Goal: Find specific page/section: Find specific page/section

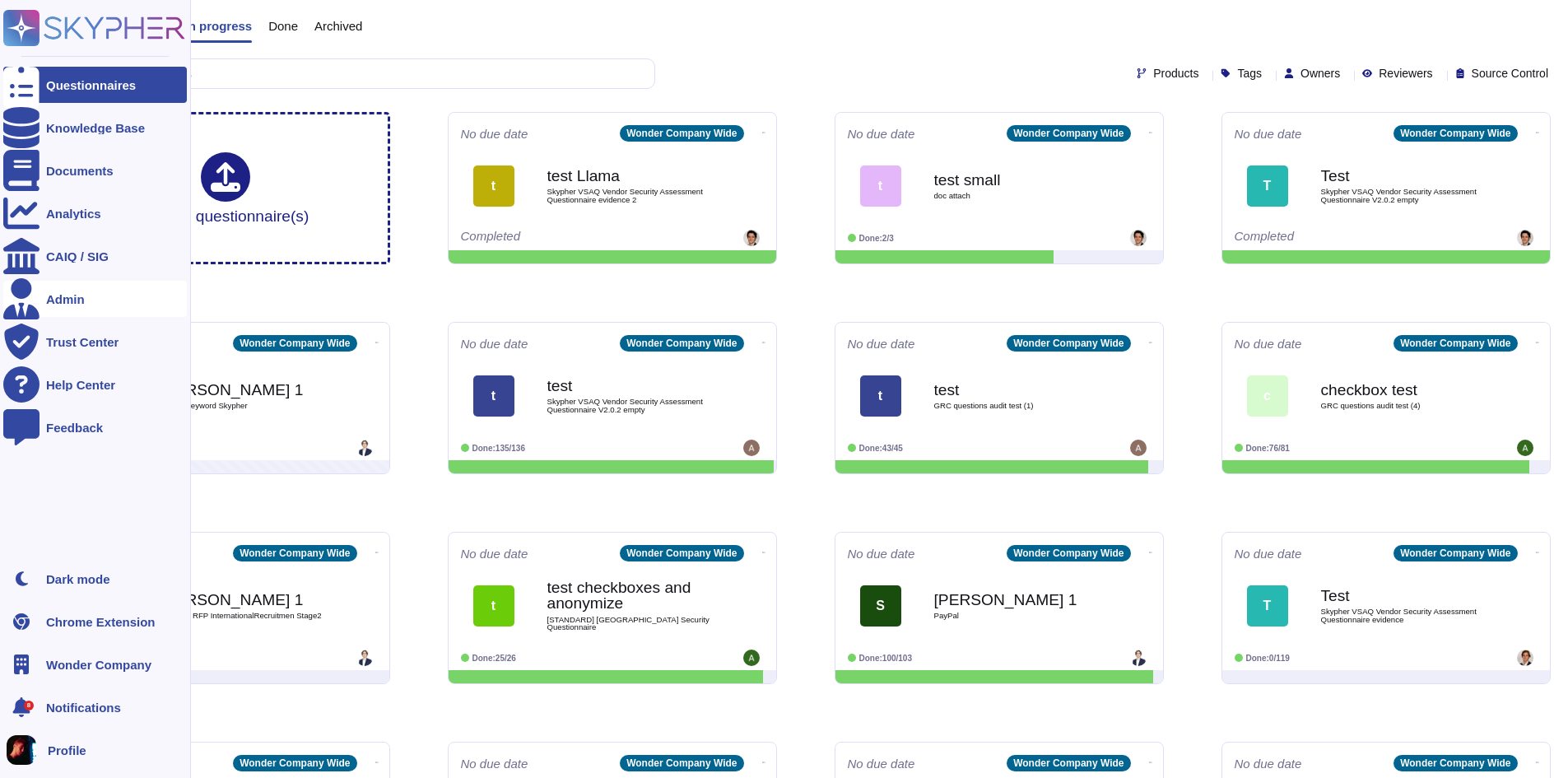
click at [74, 293] on div "Admin" at bounding box center [65, 299] width 38 height 13
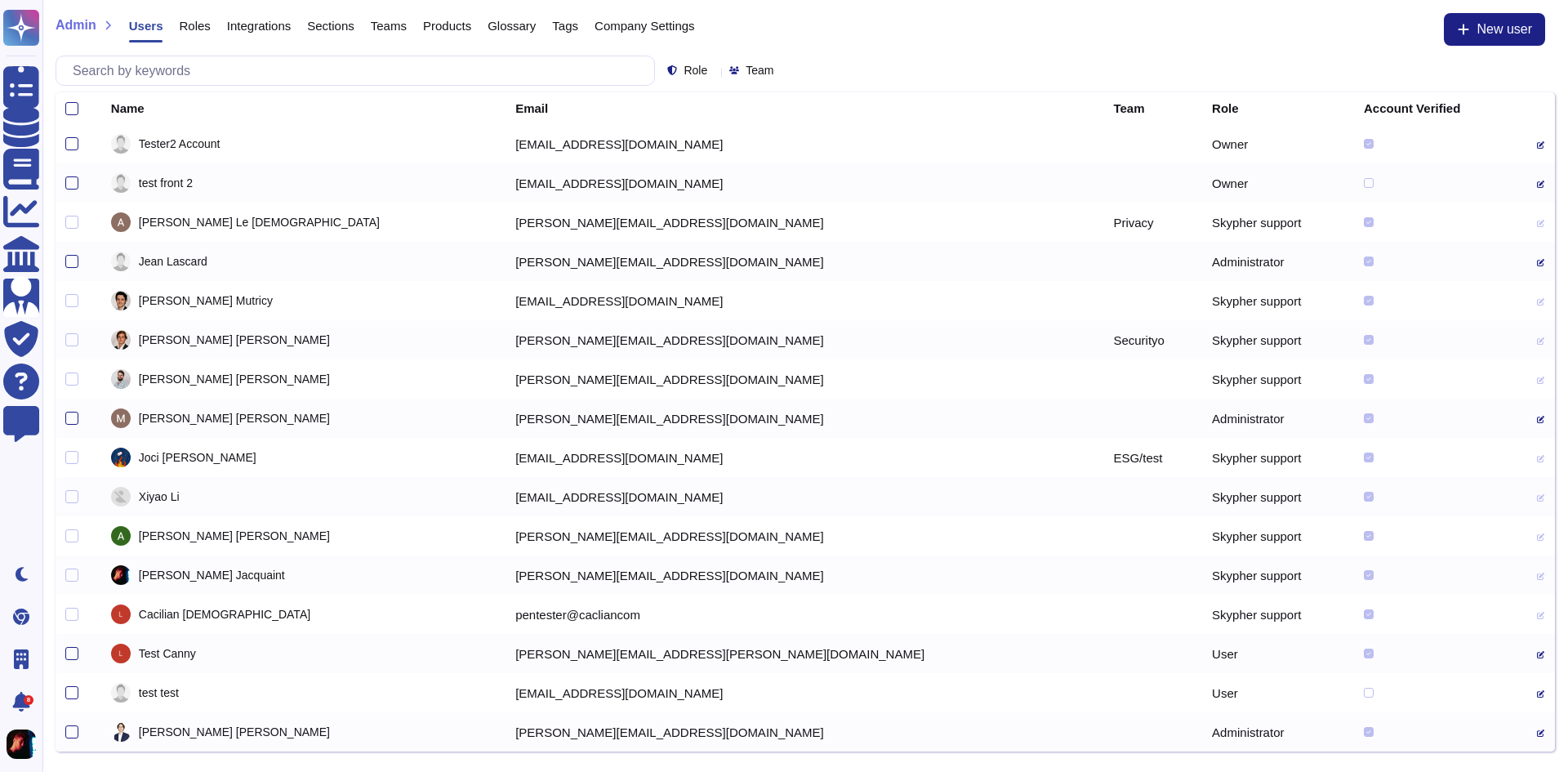
click at [650, 27] on span "Company Settings" at bounding box center [645, 25] width 100 height 13
